Goal: Transaction & Acquisition: Book appointment/travel/reservation

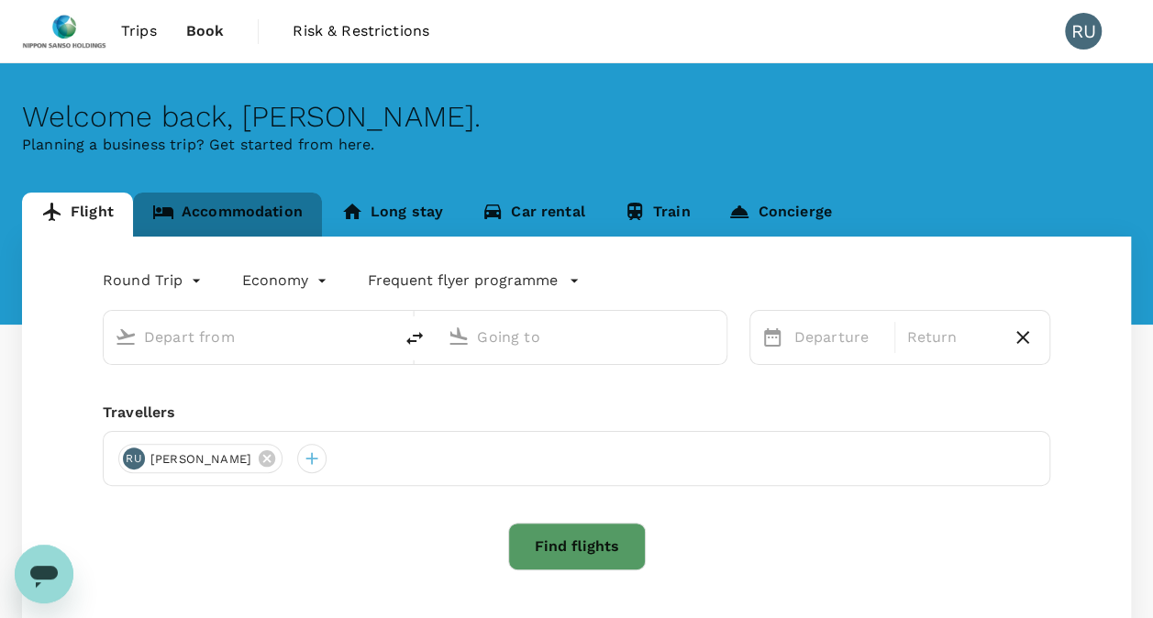
click at [205, 216] on link "Accommodation" at bounding box center [227, 215] width 189 height 44
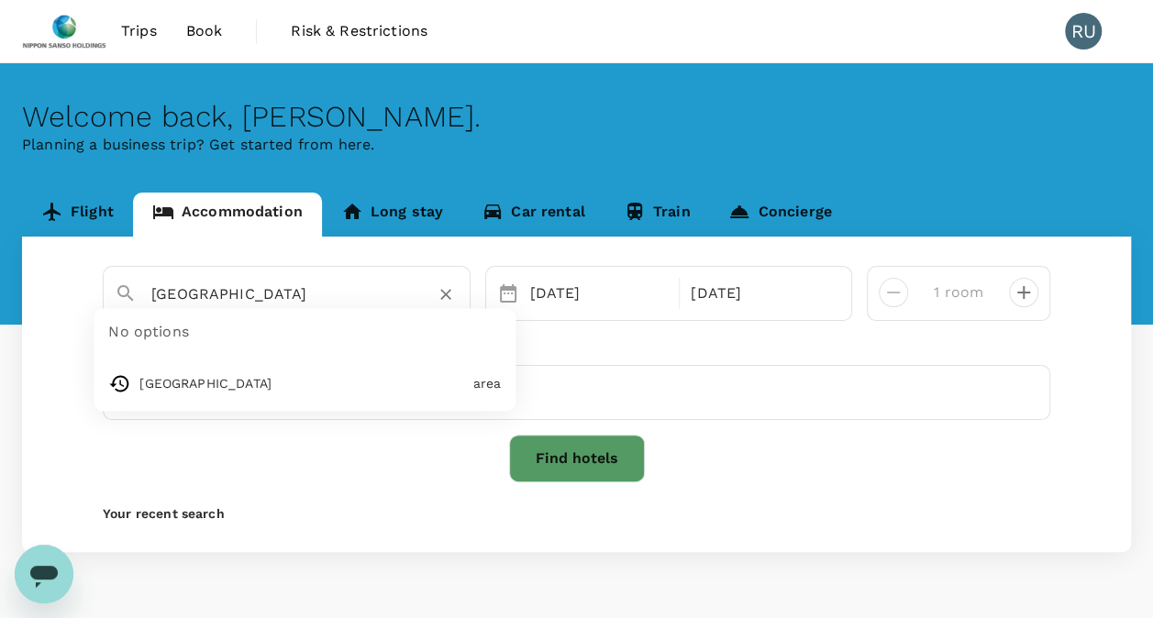
click at [276, 301] on input "[GEOGRAPHIC_DATA]" at bounding box center [279, 294] width 256 height 28
type input "O"
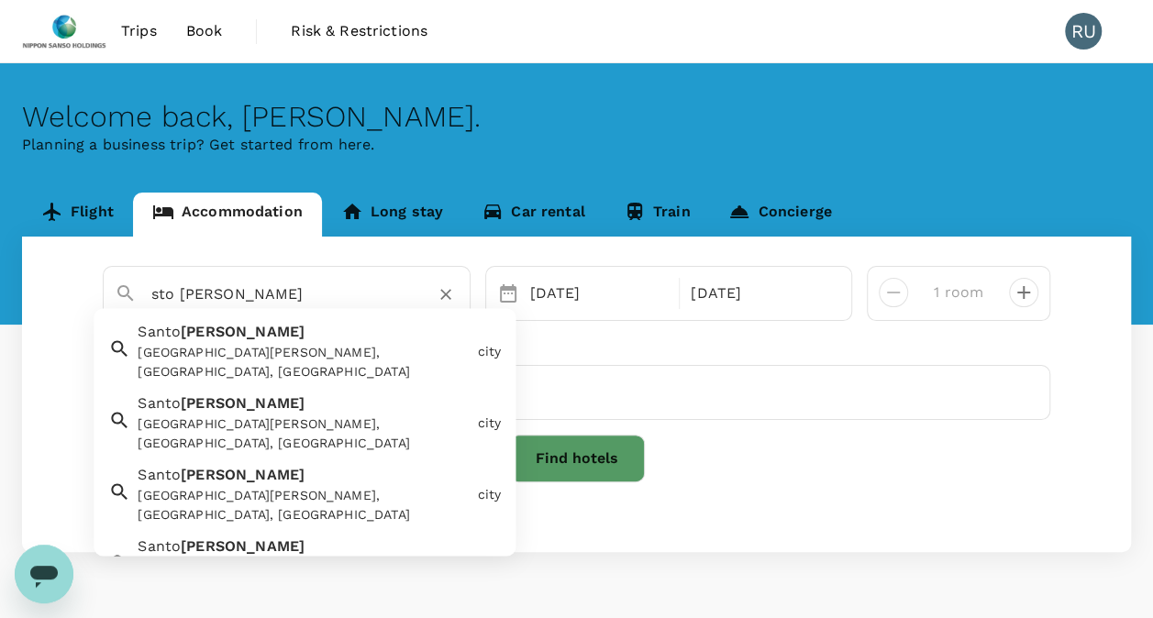
type input "sto [PERSON_NAME]"
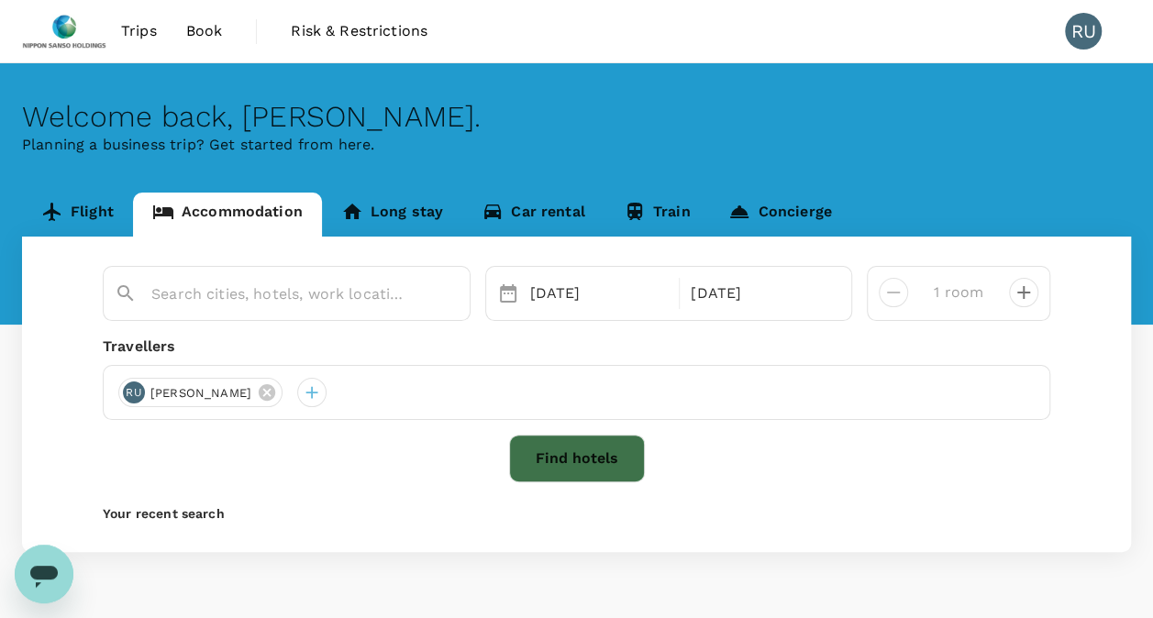
click at [618, 456] on button "Find hotels" at bounding box center [577, 459] width 136 height 48
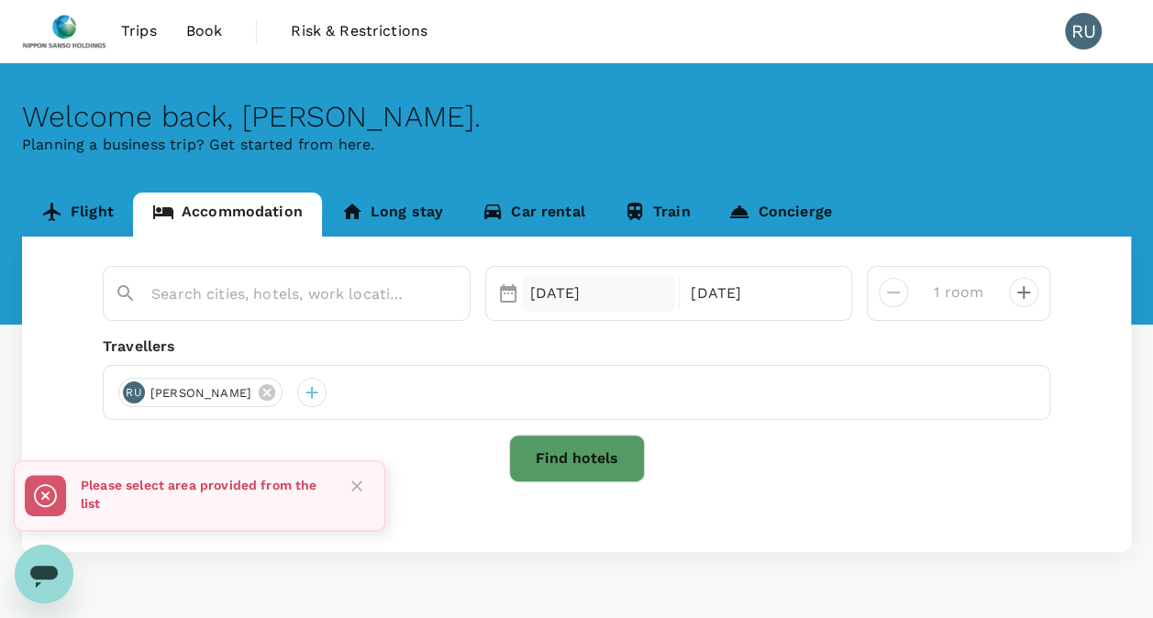
click at [616, 295] on div "[DATE]" at bounding box center [599, 293] width 153 height 37
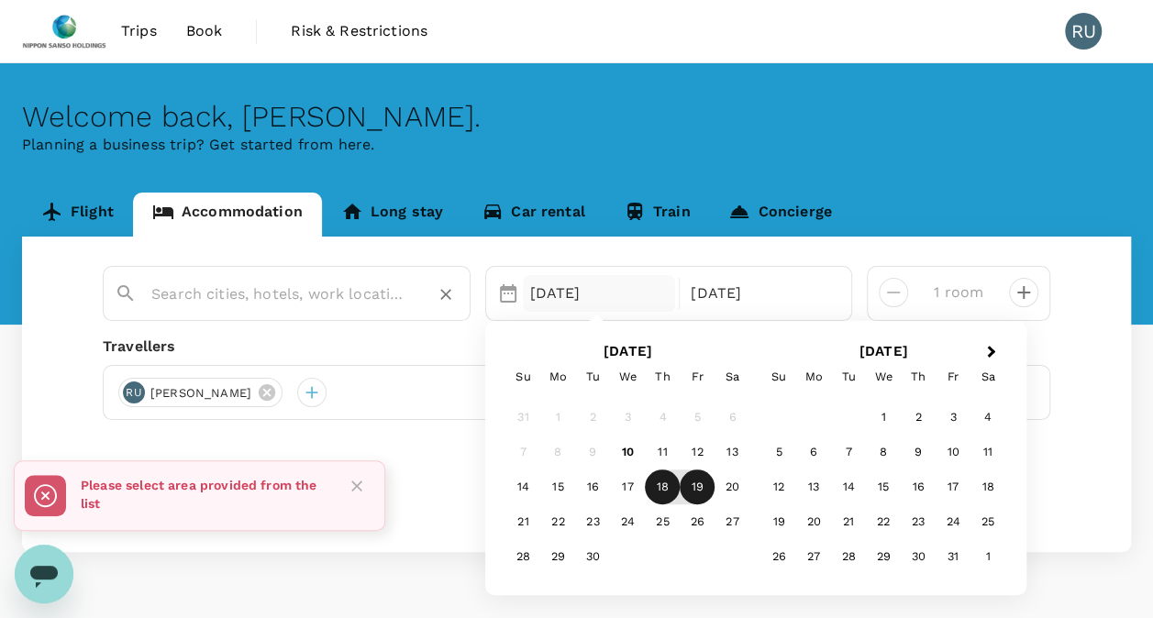
click at [343, 295] on input "text" at bounding box center [279, 294] width 256 height 28
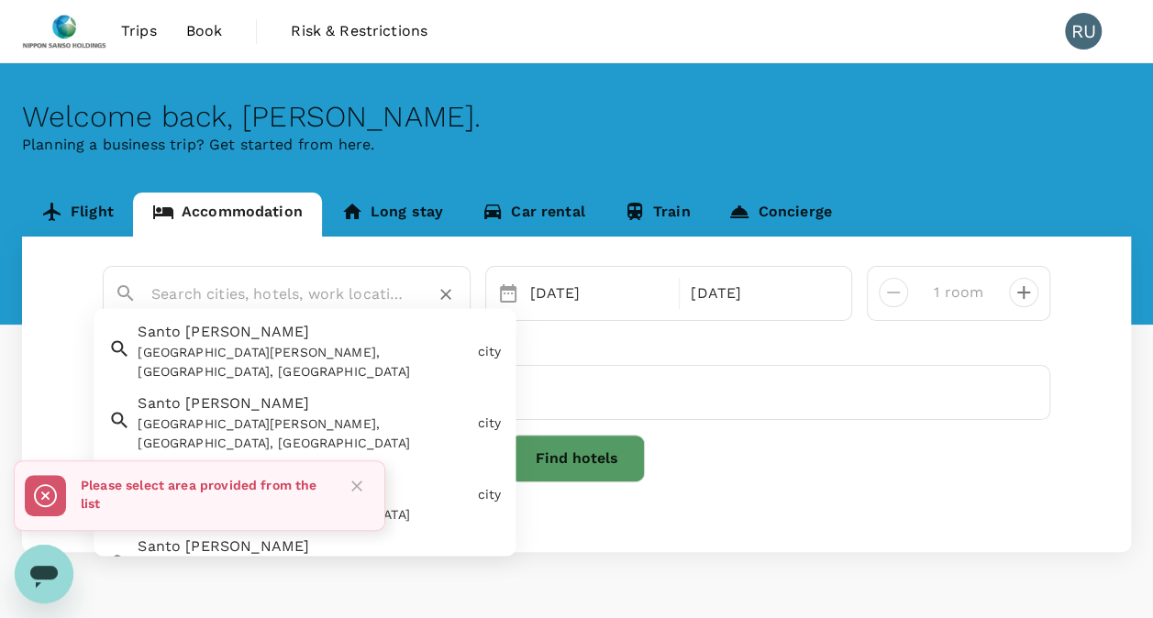
click at [297, 327] on div "Santo [PERSON_NAME][GEOGRAPHIC_DATA][PERSON_NAME], [GEOGRAPHIC_DATA], [GEOGRAPH…" at bounding box center [299, 349] width 339 height 68
type input "Santo [PERSON_NAME]"
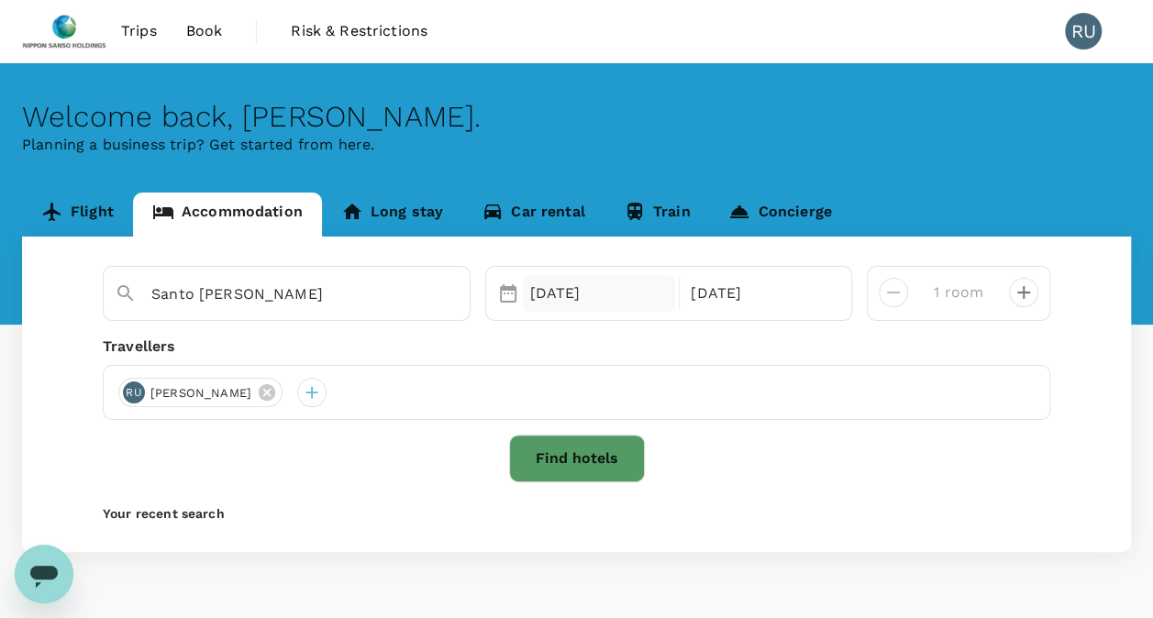
click at [562, 304] on div "[DATE]" at bounding box center [599, 293] width 153 height 37
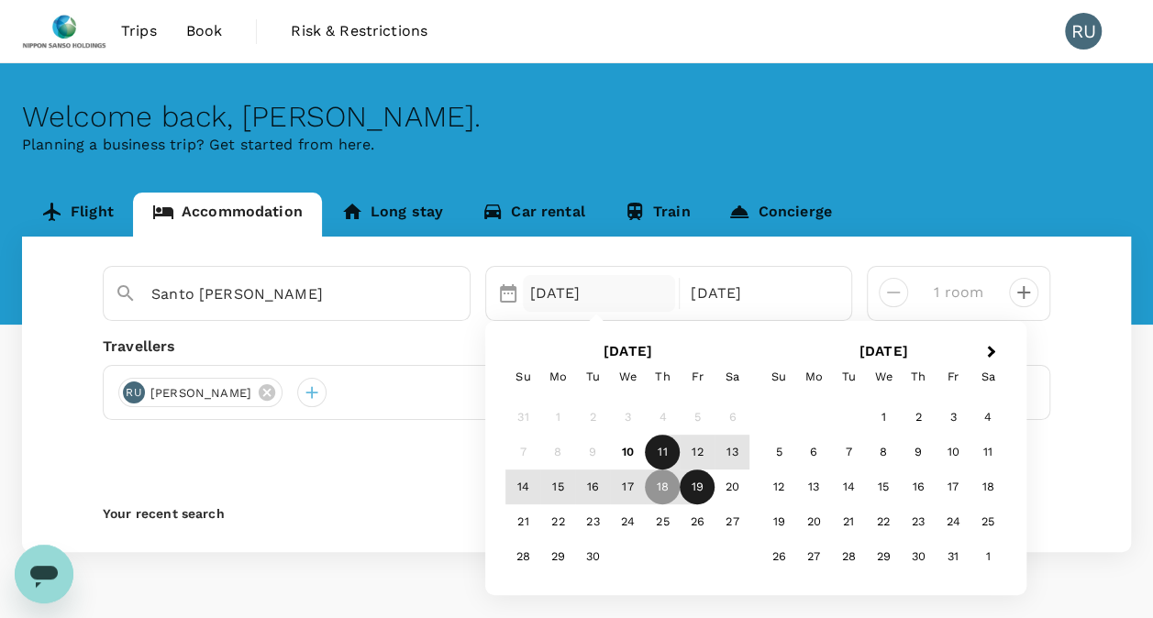
click at [662, 453] on div "11" at bounding box center [662, 453] width 35 height 35
click at [708, 451] on div "12" at bounding box center [697, 453] width 35 height 35
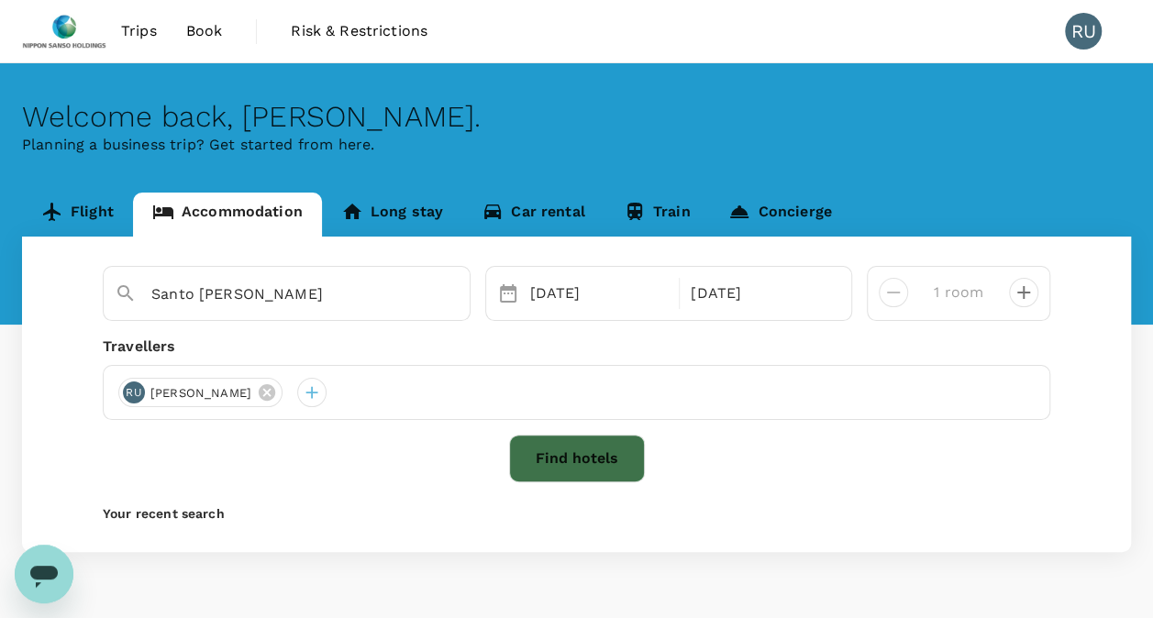
click at [544, 464] on button "Find hotels" at bounding box center [577, 459] width 136 height 48
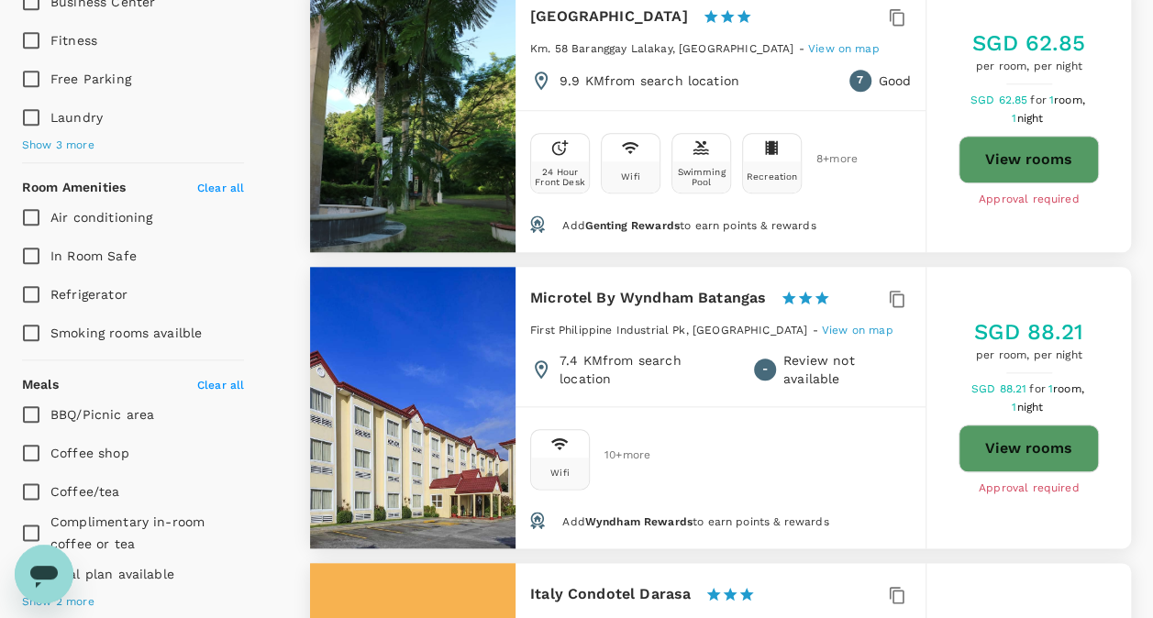
scroll to position [829, 0]
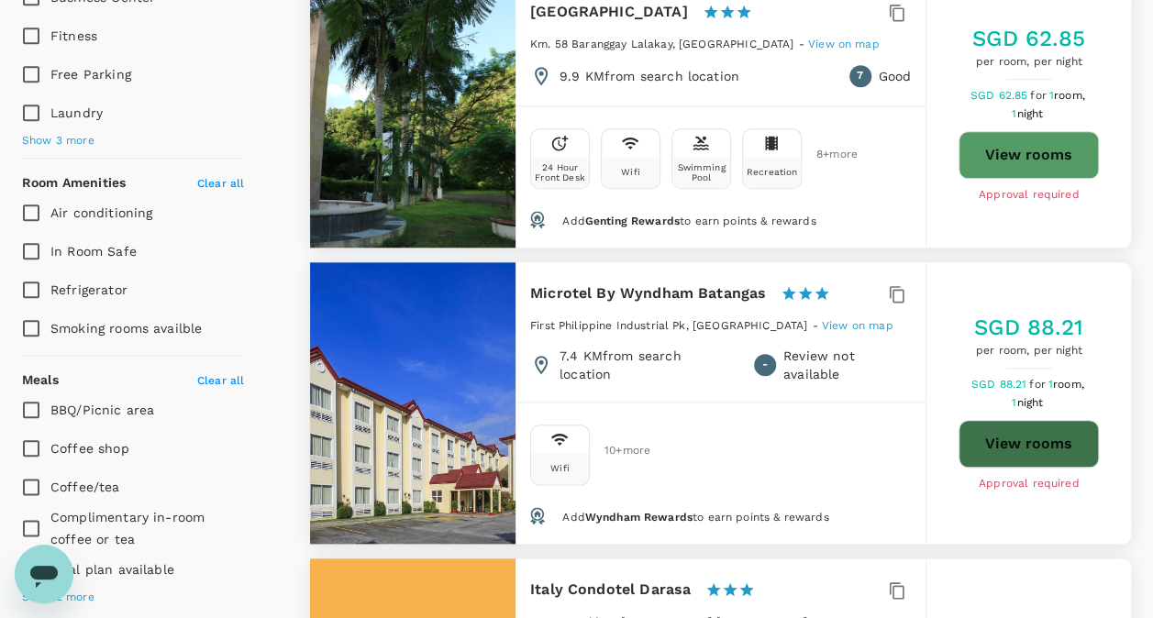
click at [1035, 420] on button "View rooms" at bounding box center [1028, 444] width 140 height 48
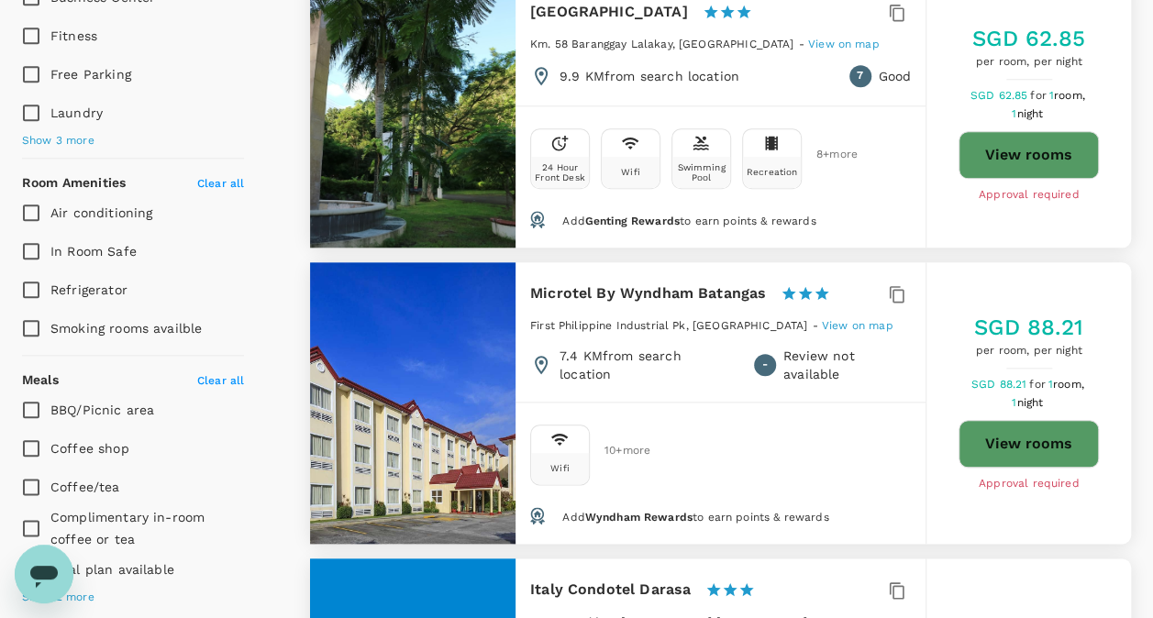
type input "499.48"
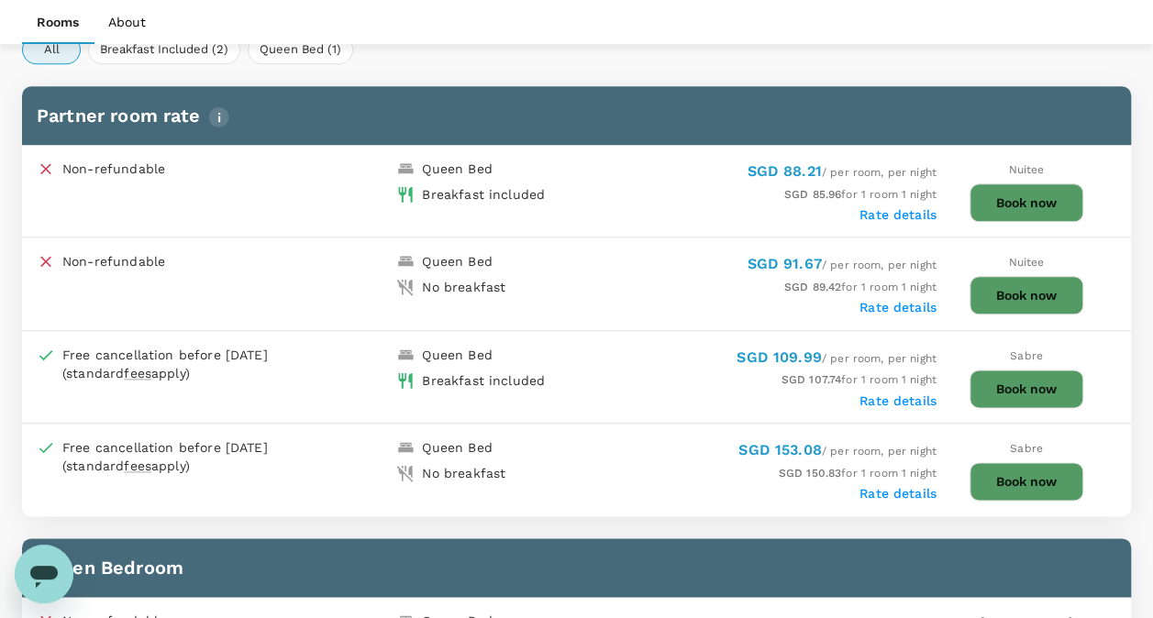
scroll to position [956, 0]
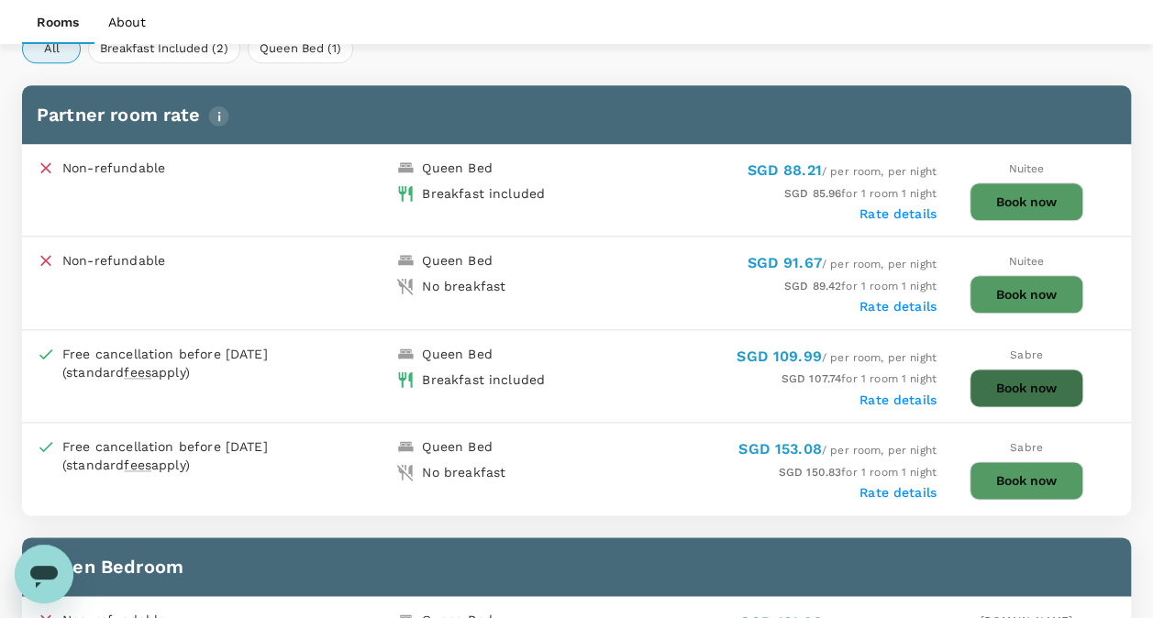
click at [1036, 380] on button "Book now" at bounding box center [1026, 388] width 114 height 39
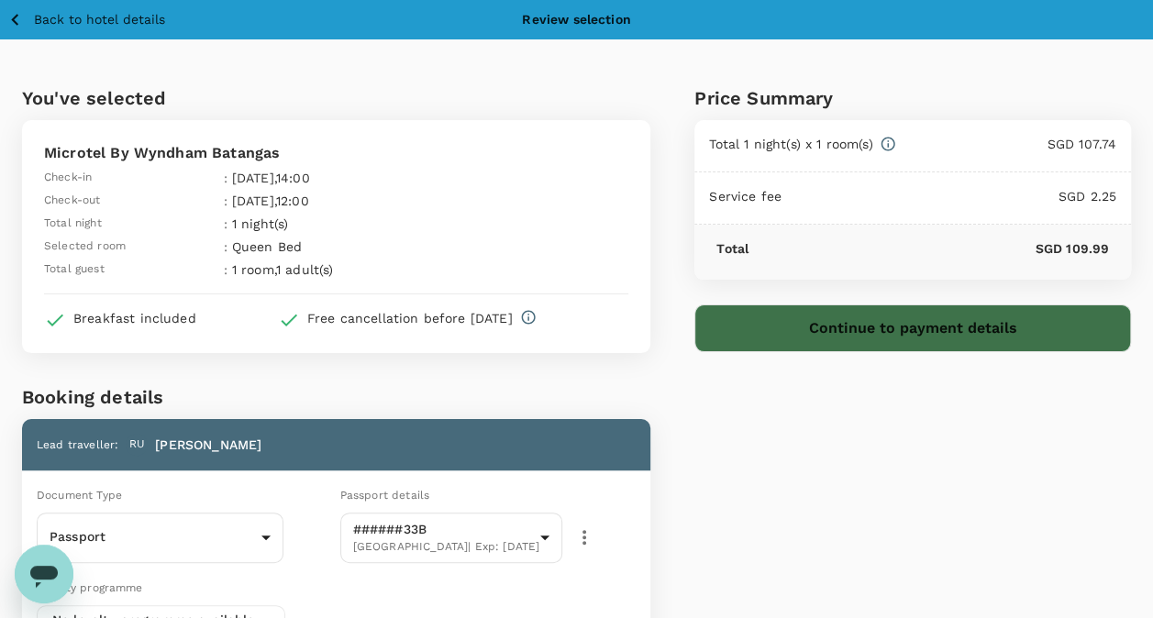
click at [831, 337] on button "Continue to payment details" at bounding box center [912, 329] width 437 height 48
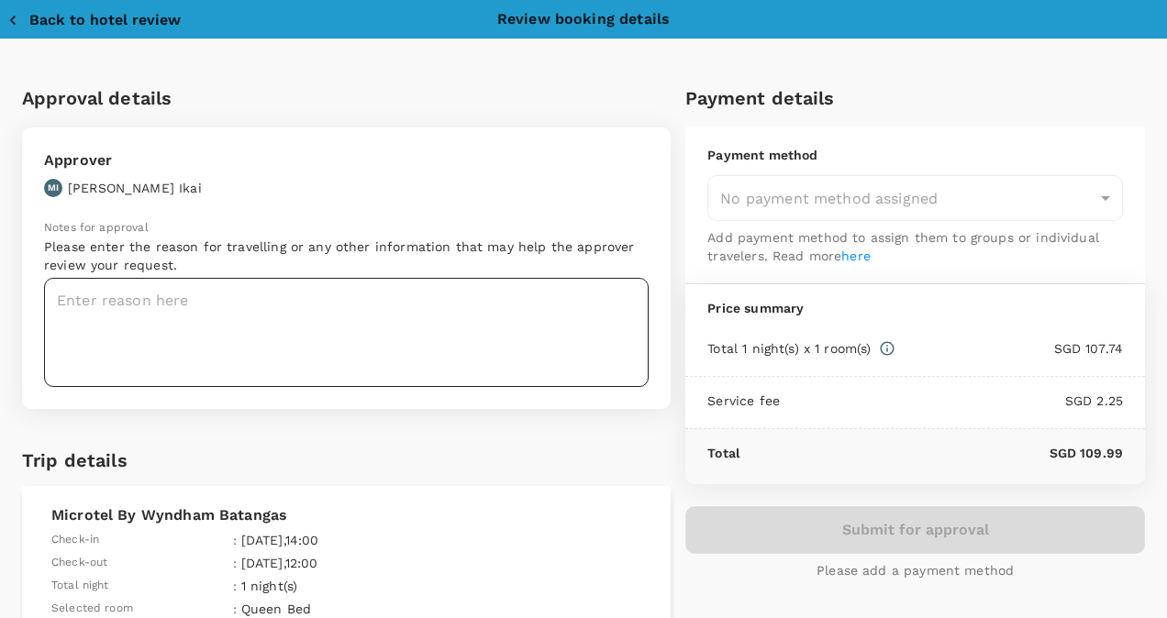
type input "9da82385-ea03-4e8d-b270-32b986f0971a"
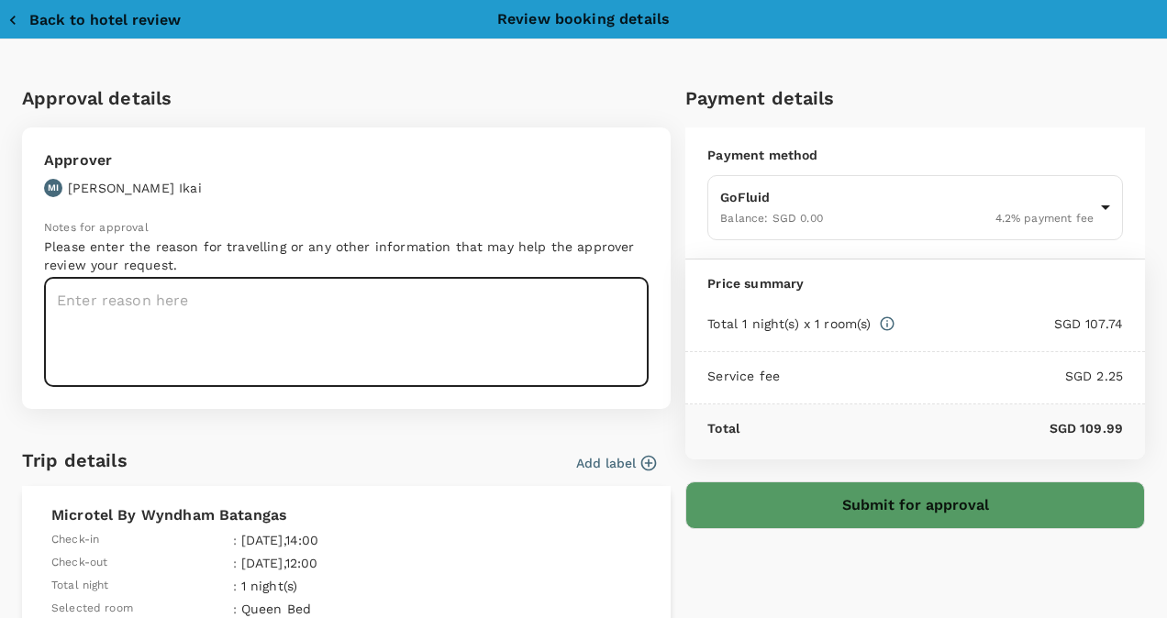
click at [193, 287] on textarea at bounding box center [346, 332] width 604 height 109
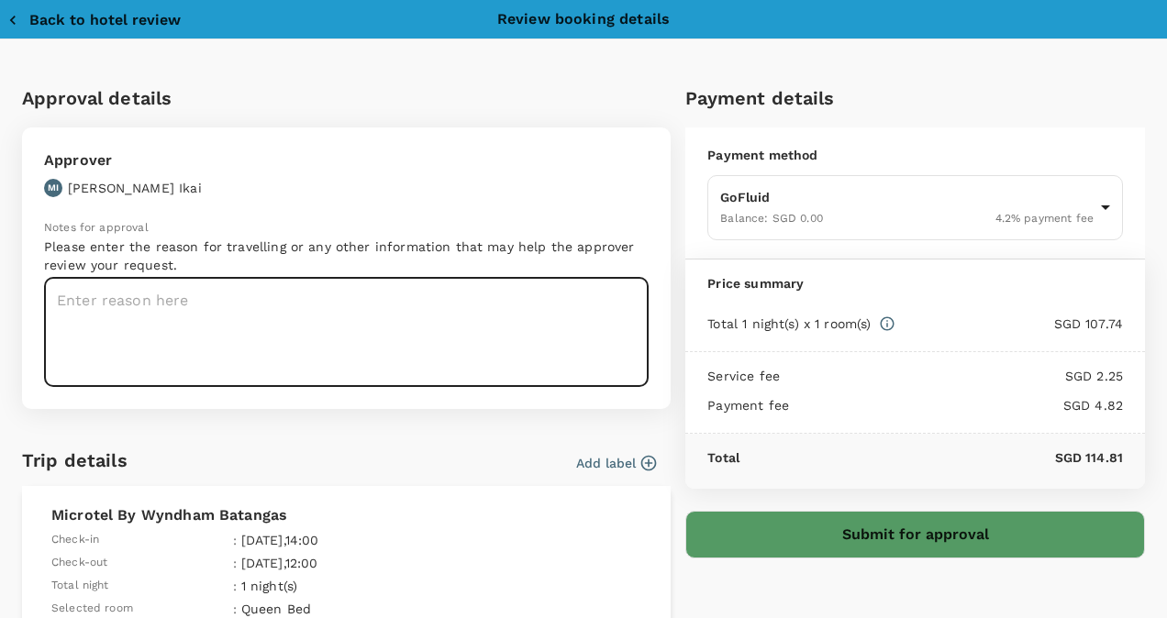
click at [193, 287] on textarea at bounding box center [346, 332] width 604 height 109
type textarea "HAZOP for SLWI project - Location in Tanauan Plant"
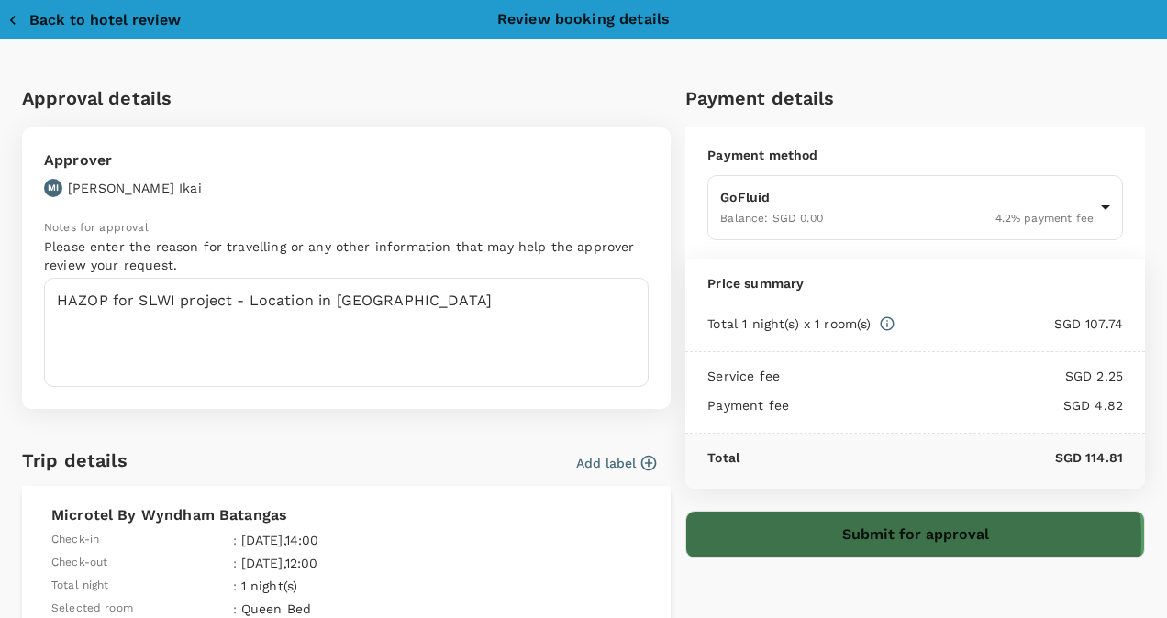
click at [849, 536] on button "Submit for approval" at bounding box center [915, 535] width 460 height 48
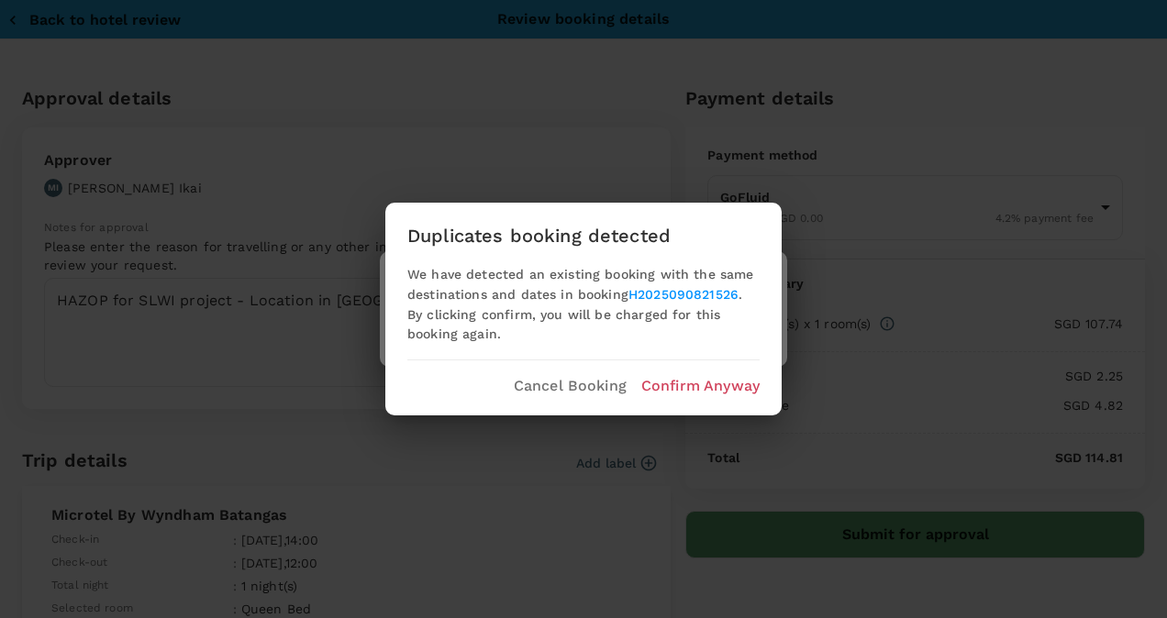
click at [689, 383] on p "Confirm Anyway" at bounding box center [700, 386] width 118 height 22
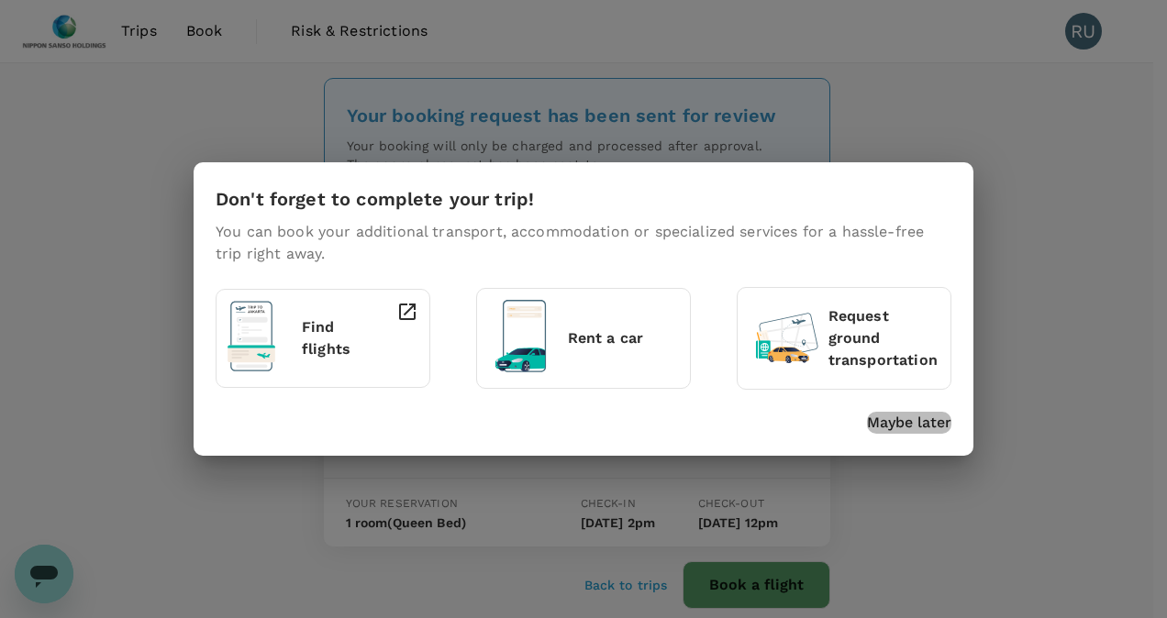
click at [899, 429] on p "Maybe later" at bounding box center [909, 423] width 84 height 22
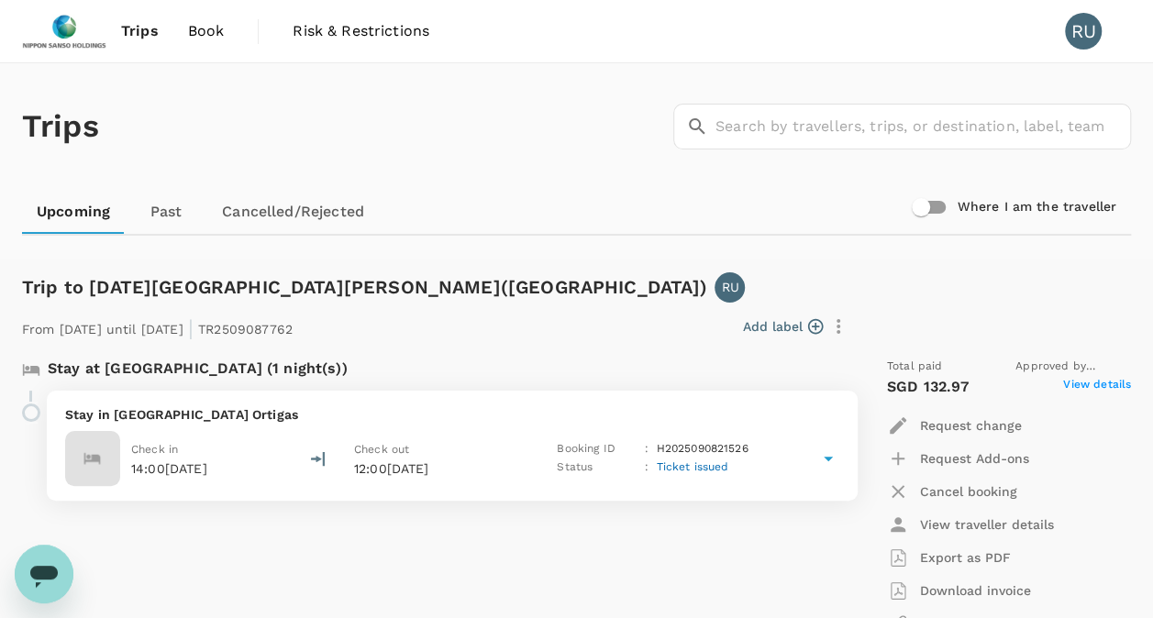
click at [207, 27] on span "Book" at bounding box center [206, 31] width 37 height 22
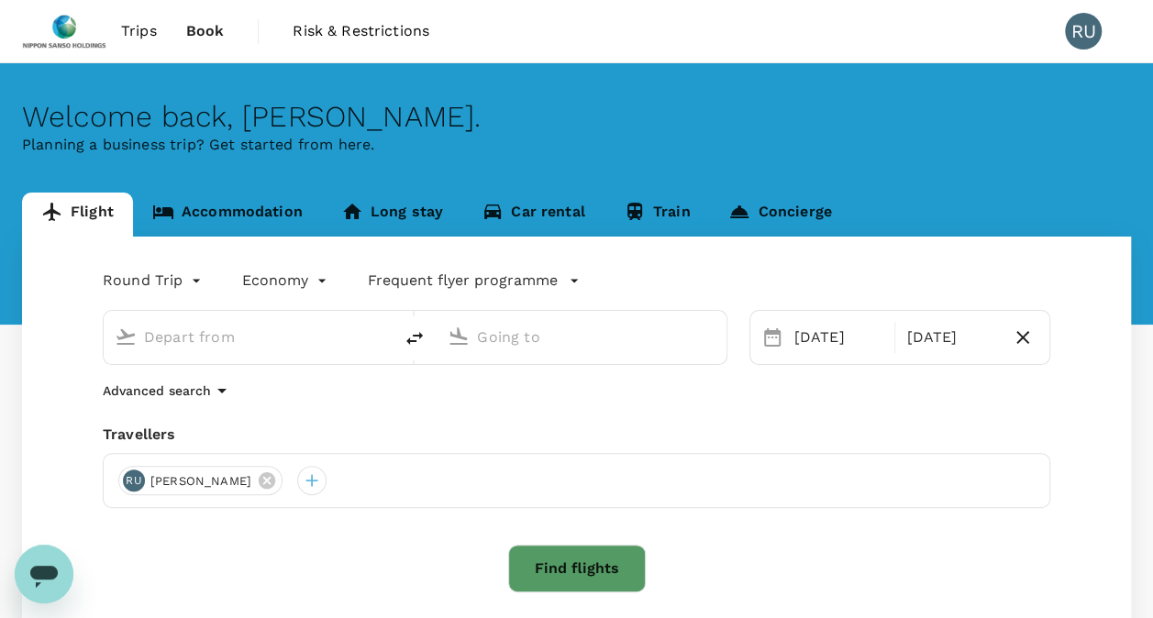
type input "Singapore Changi (SIN)"
type input "Ninoy Aquino Intl (MNL)"
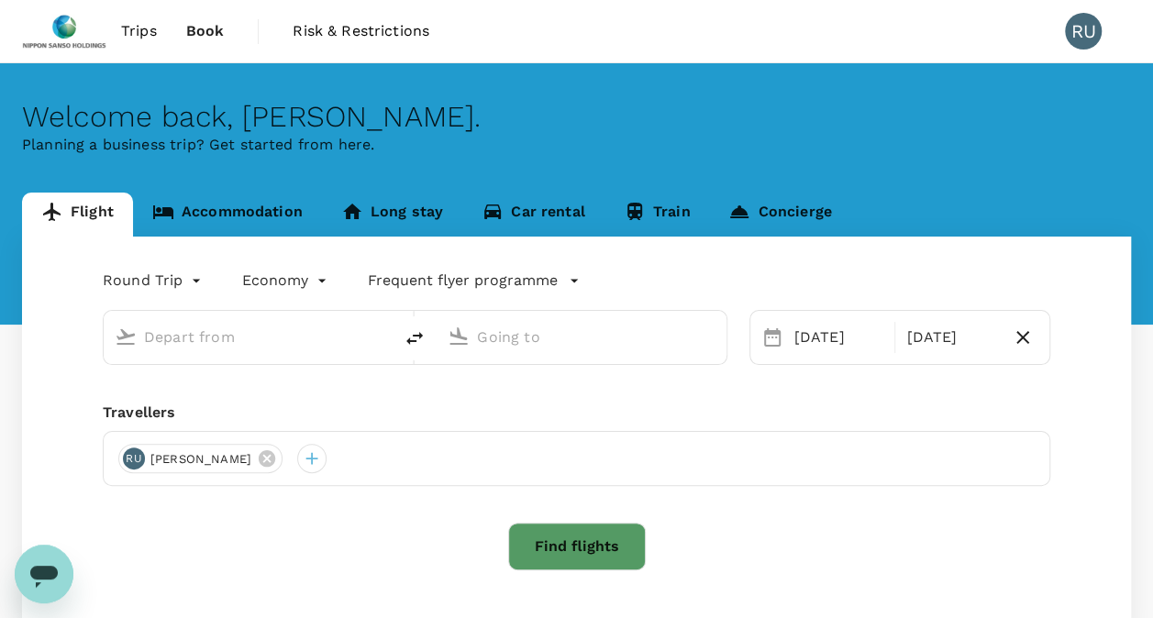
click at [142, 26] on span "Trips" at bounding box center [139, 31] width 36 height 22
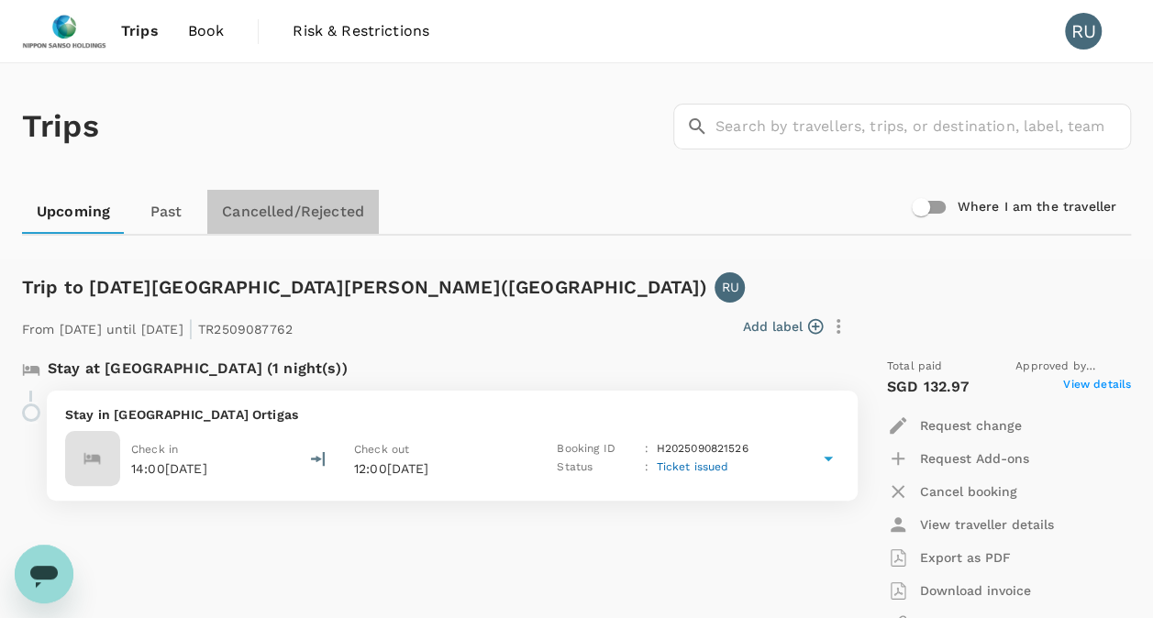
click at [271, 207] on link "Cancelled/Rejected" at bounding box center [293, 212] width 172 height 44
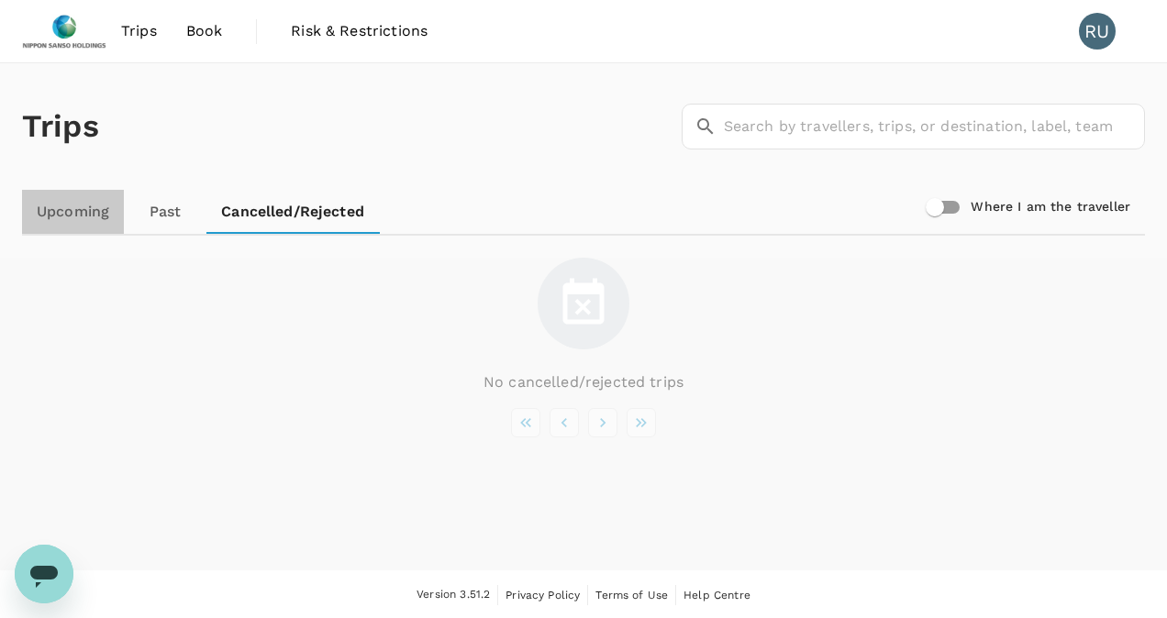
click at [60, 206] on link "Upcoming" at bounding box center [73, 212] width 102 height 44
